Goal: Task Accomplishment & Management: Manage account settings

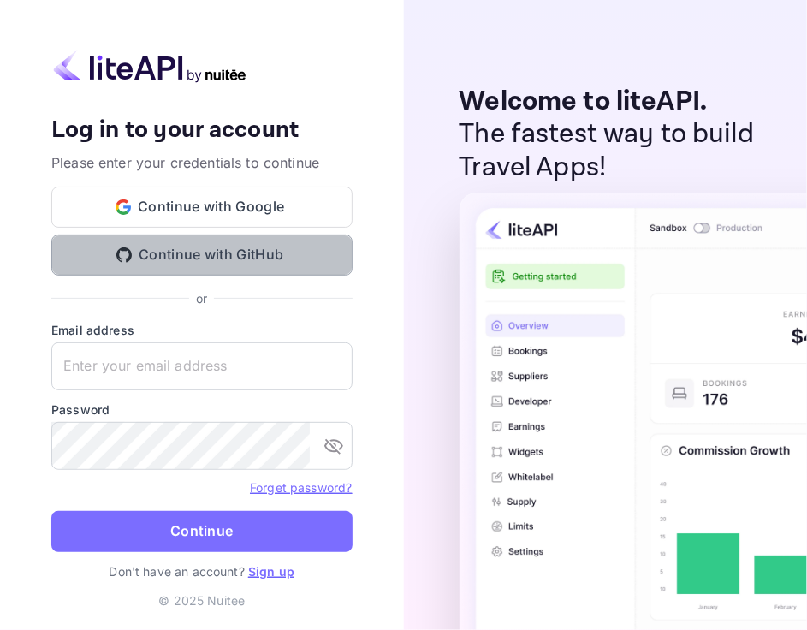
click at [264, 240] on button "Continue with GitHub" at bounding box center [201, 254] width 301 height 41
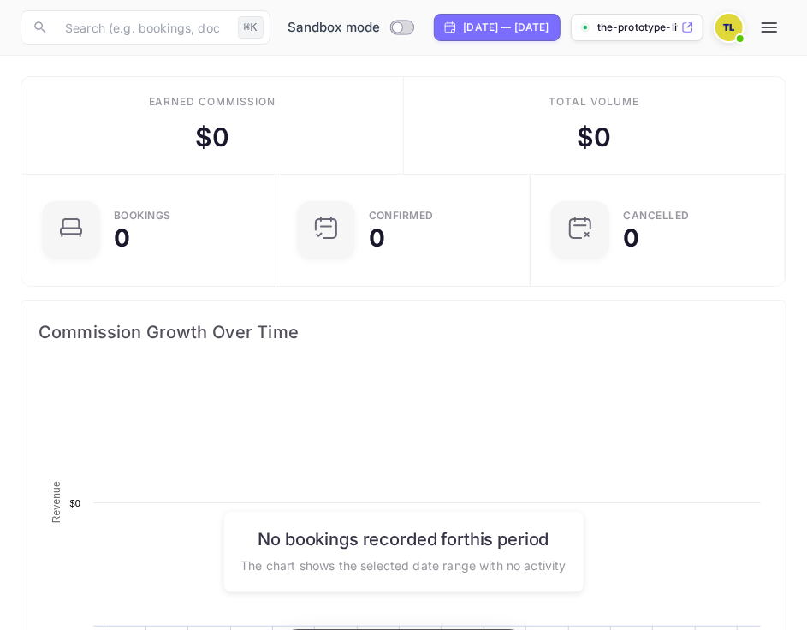
scroll to position [278, 375]
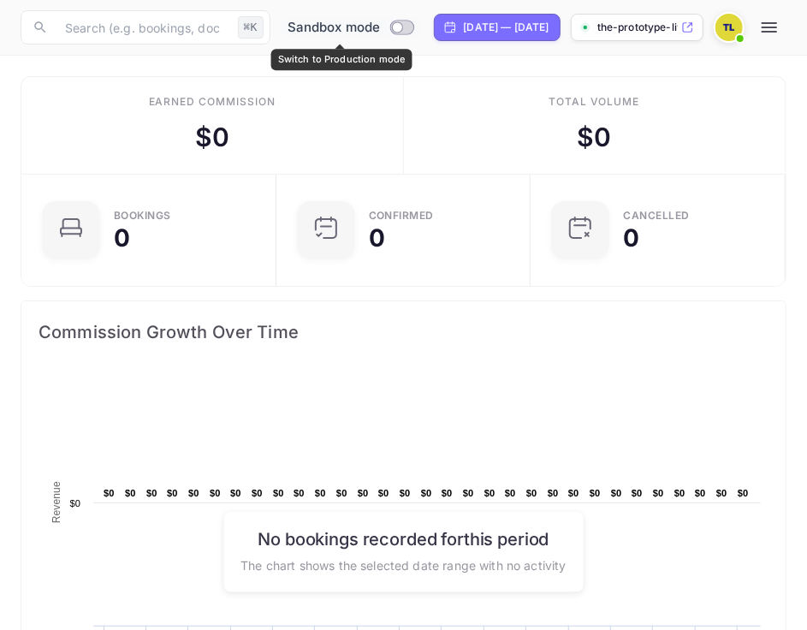
click at [385, 32] on input "Switch to Production mode" at bounding box center [397, 26] width 34 height 11
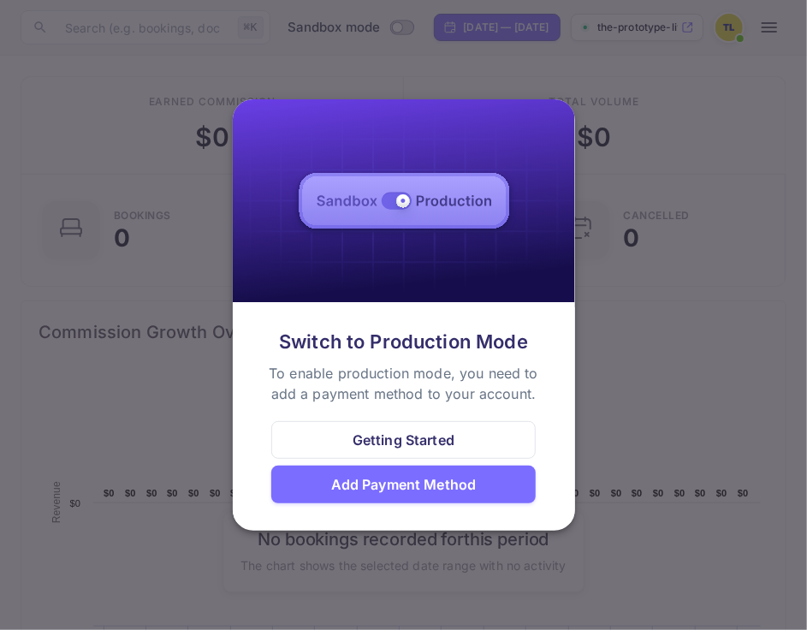
click at [633, 314] on div at bounding box center [403, 315] width 807 height 630
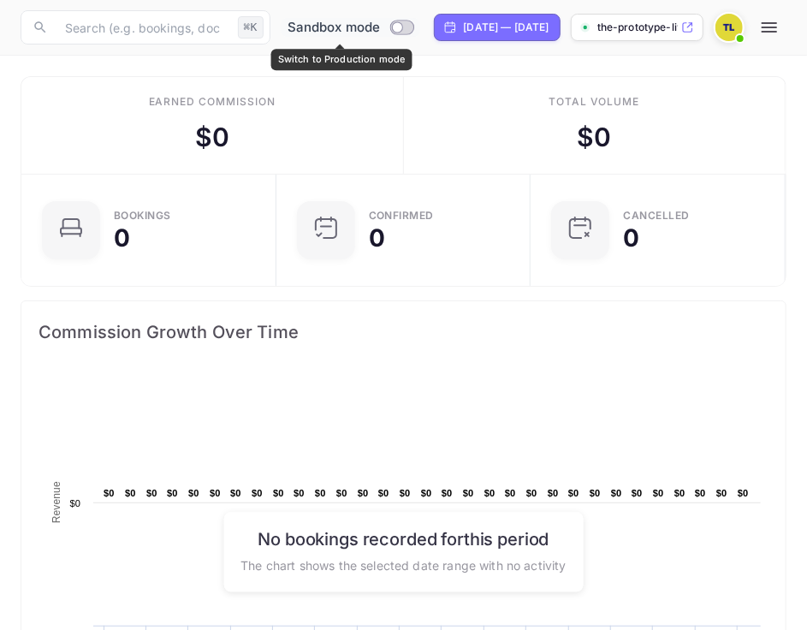
click at [396, 33] on input "Switch to Production mode" at bounding box center [397, 26] width 34 height 11
checkbox input "false"
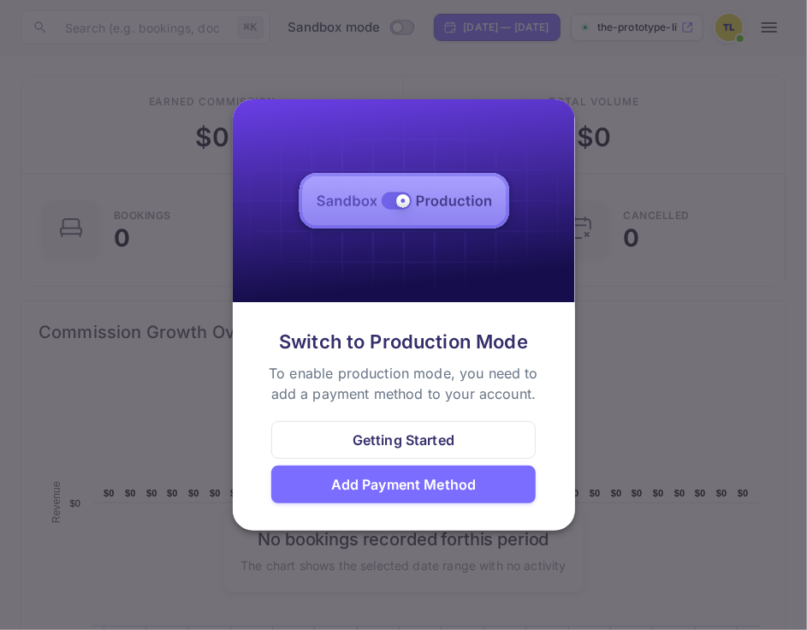
click at [422, 487] on div "Add Payment Method" at bounding box center [403, 484] width 145 height 21
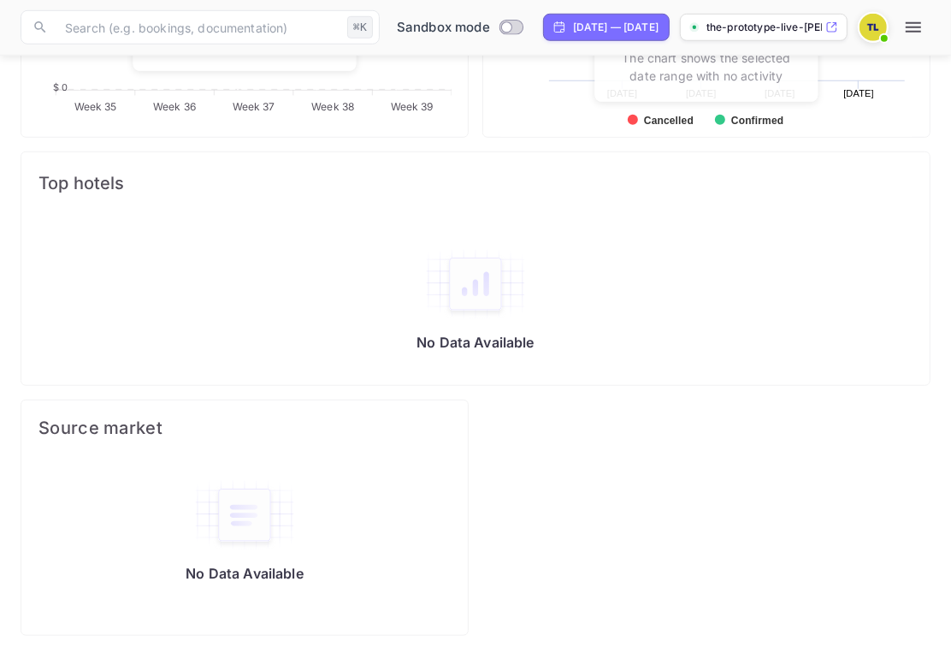
click at [806, 13] on div "Sandbox mode [DATE] — [DATE] the-prototype-live-[PERSON_NAME]..." at bounding box center [659, 27] width 544 height 34
click at [806, 27] on button "button" at bounding box center [914, 27] width 34 height 34
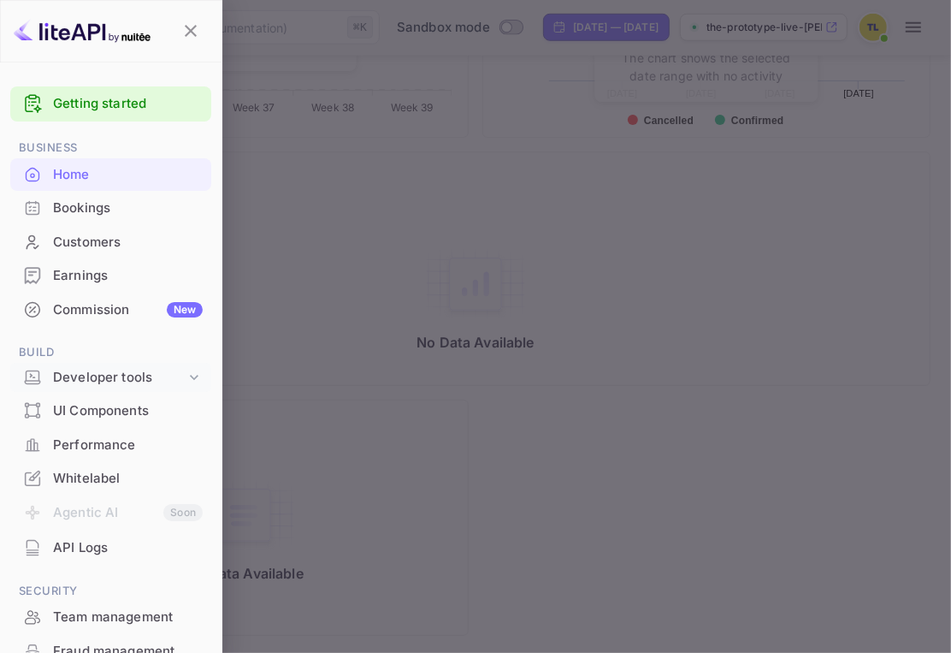
click at [126, 374] on div "Developer tools" at bounding box center [119, 378] width 133 height 20
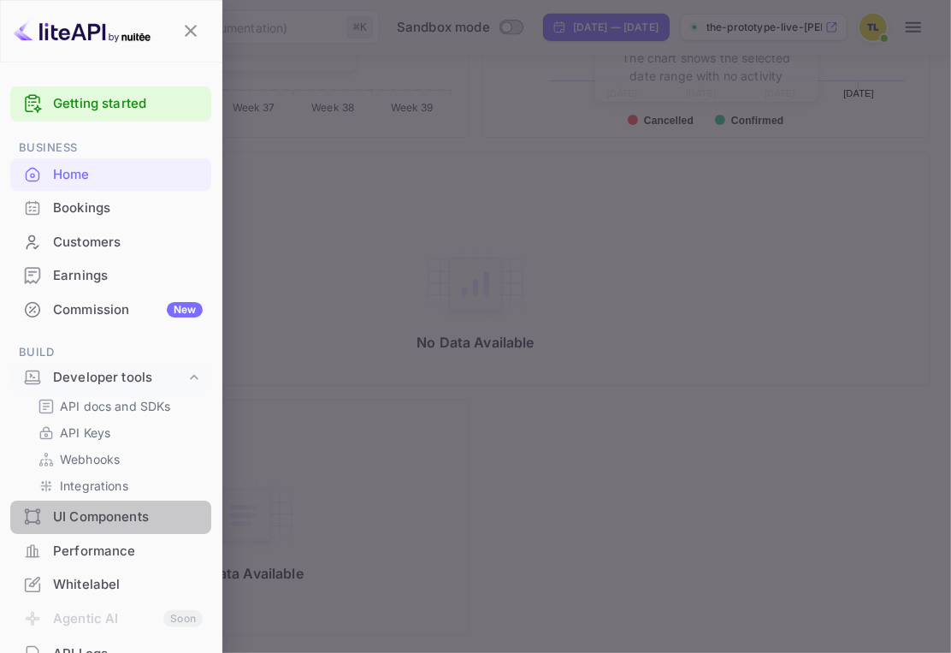
click at [132, 518] on div "UI Components" at bounding box center [128, 517] width 150 height 20
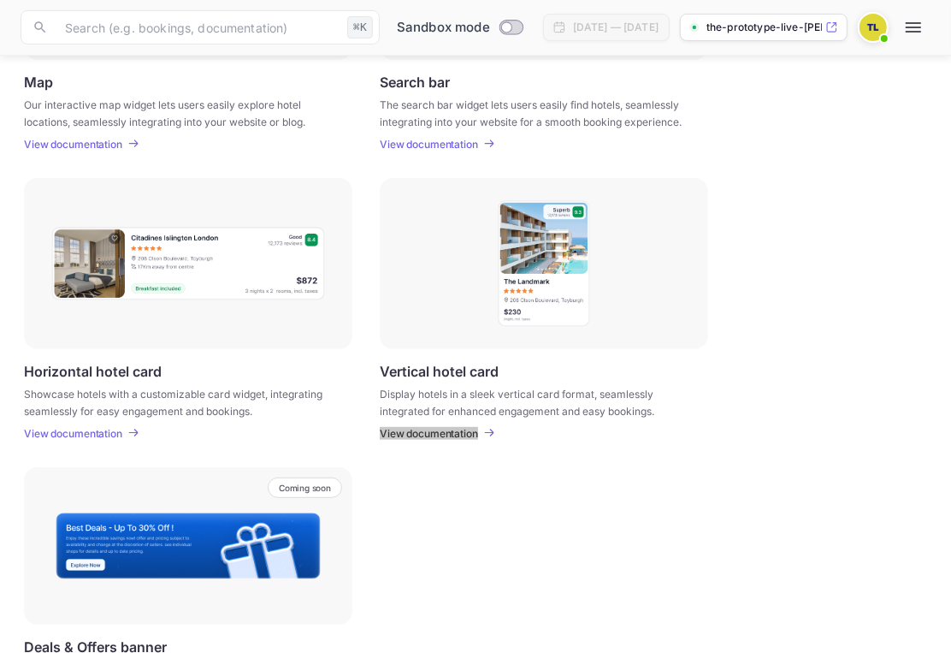
scroll to position [499, 0]
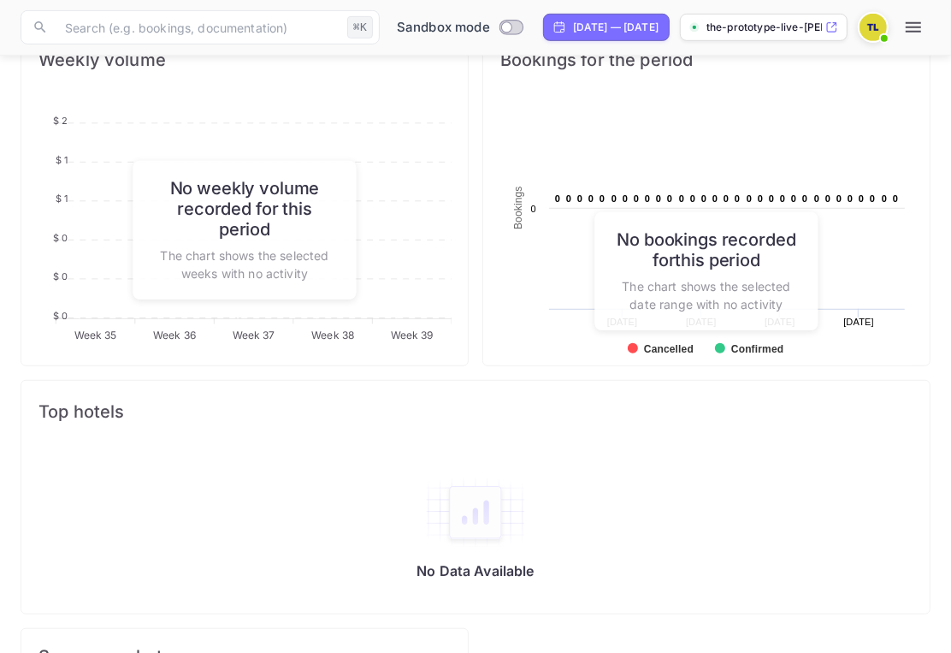
scroll to position [609, 0]
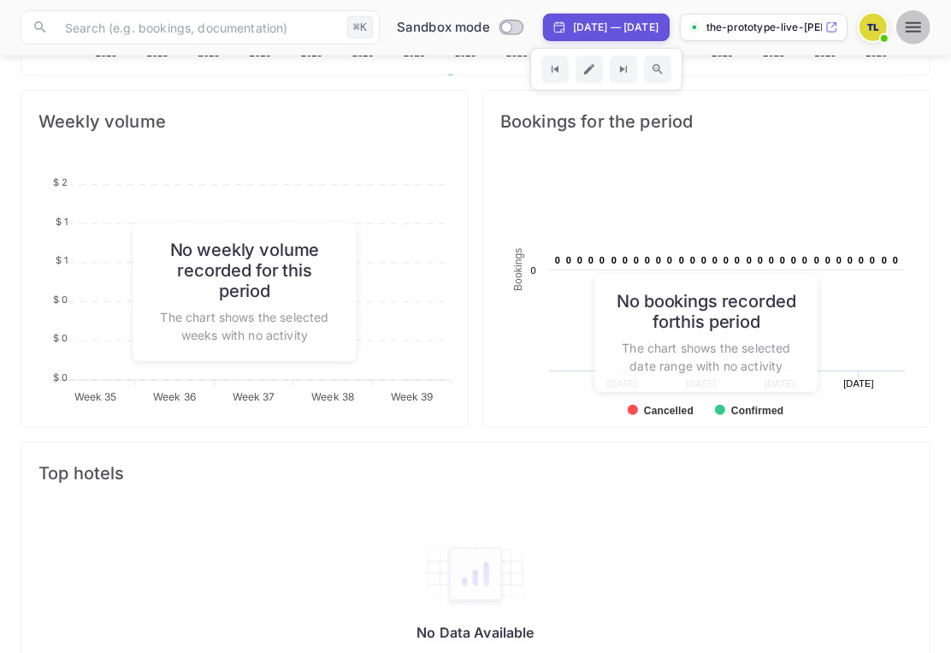
click at [806, 24] on icon "button" at bounding box center [914, 27] width 21 height 21
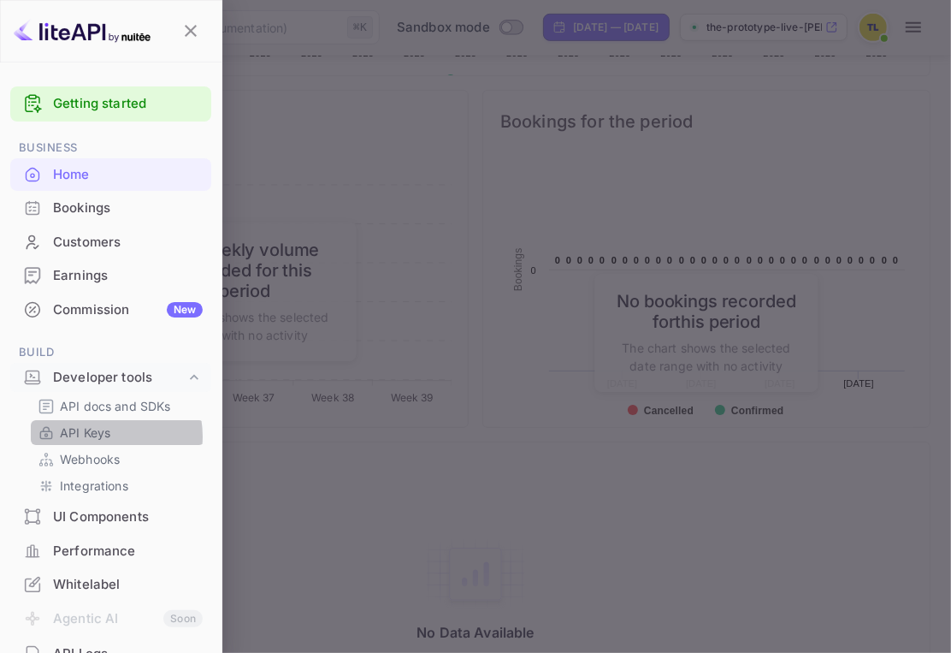
click at [104, 435] on p "API Keys" at bounding box center [85, 433] width 50 height 18
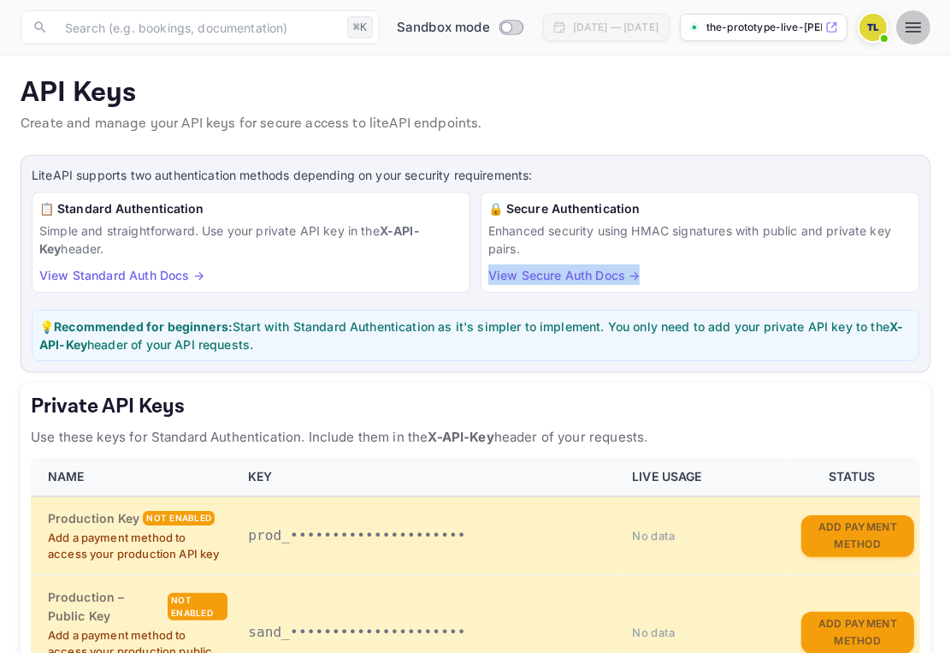
click at [806, 29] on icon "button" at bounding box center [914, 27] width 21 height 21
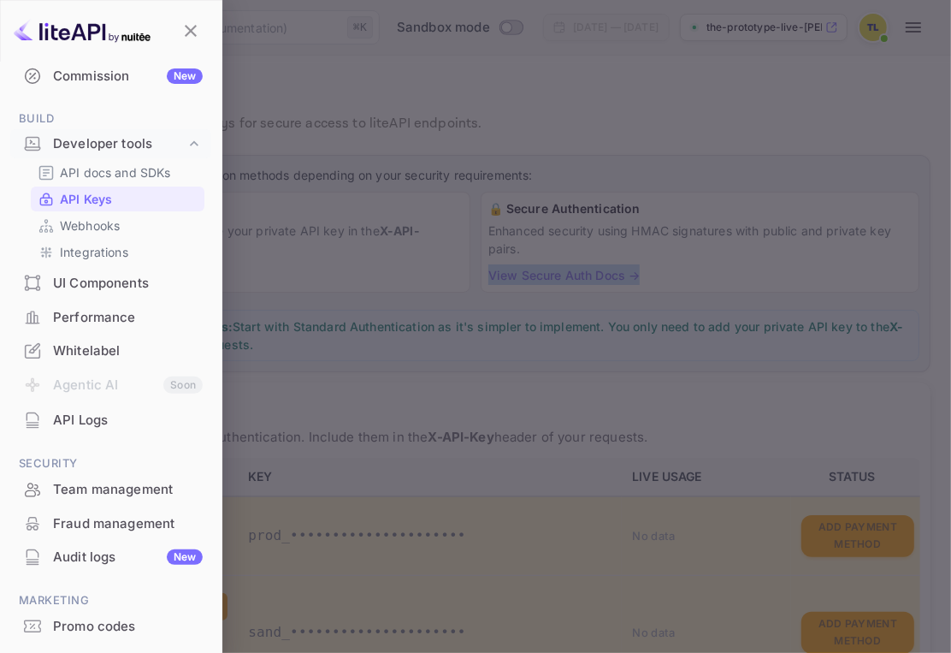
scroll to position [252, 0]
